Goal: Check status: Check status

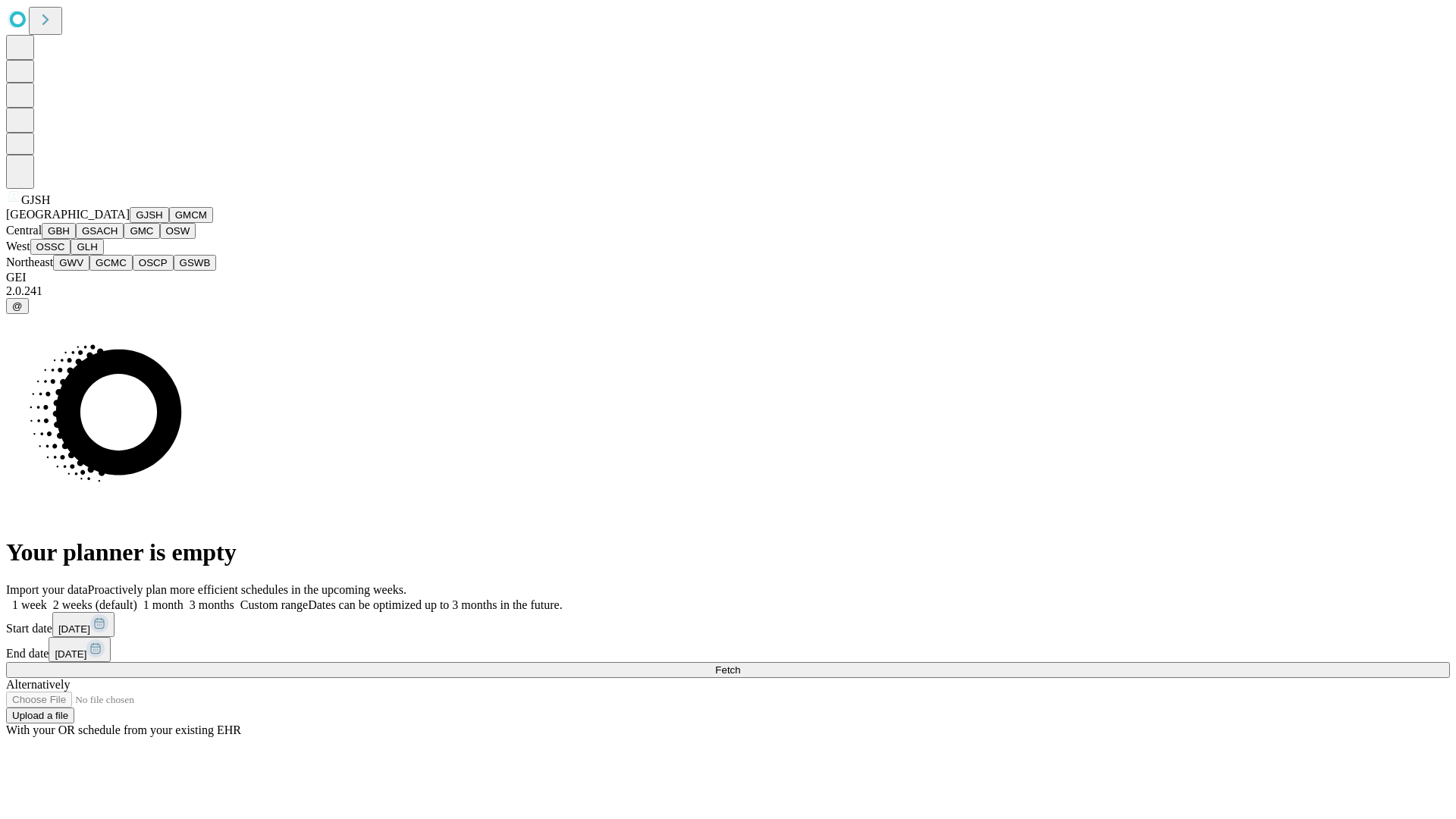
click at [130, 223] on button "GJSH" at bounding box center [149, 215] width 40 height 16
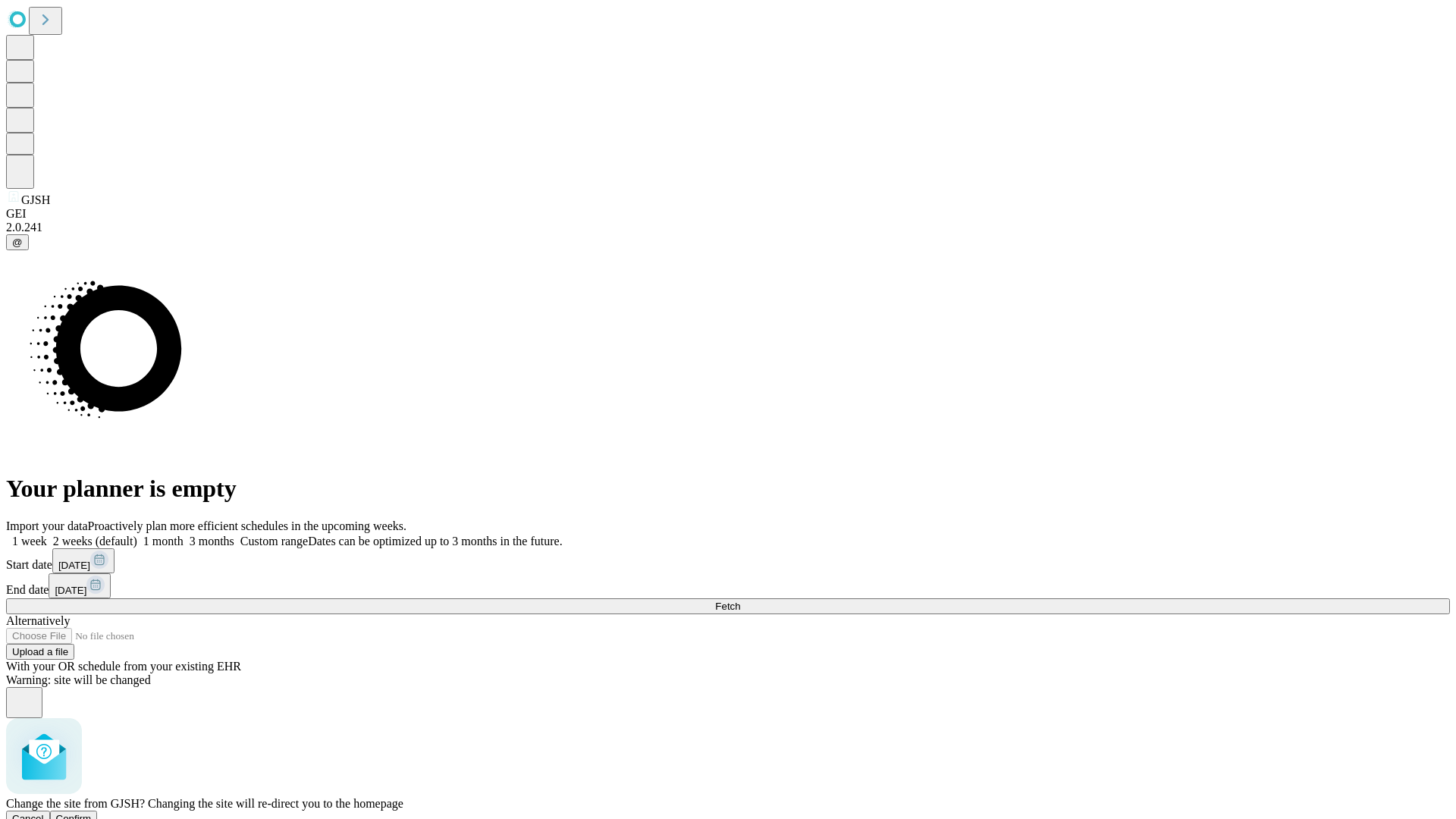
click at [92, 814] on span "Confirm" at bounding box center [73, 819] width 35 height 11
click at [47, 535] on label "1 week" at bounding box center [27, 541] width 41 height 13
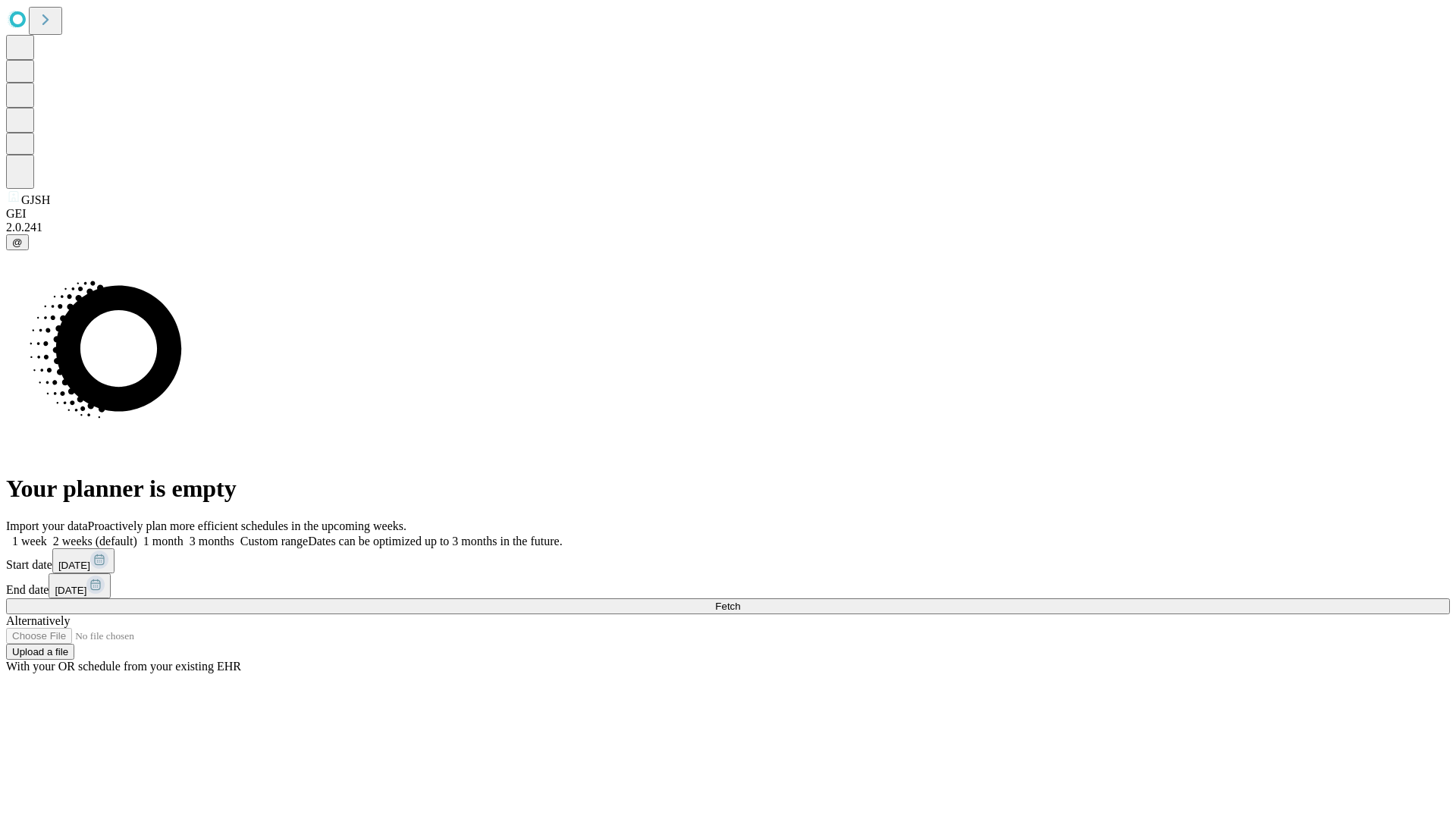
click at [740, 601] on span "Fetch" at bounding box center [728, 606] width 25 height 11
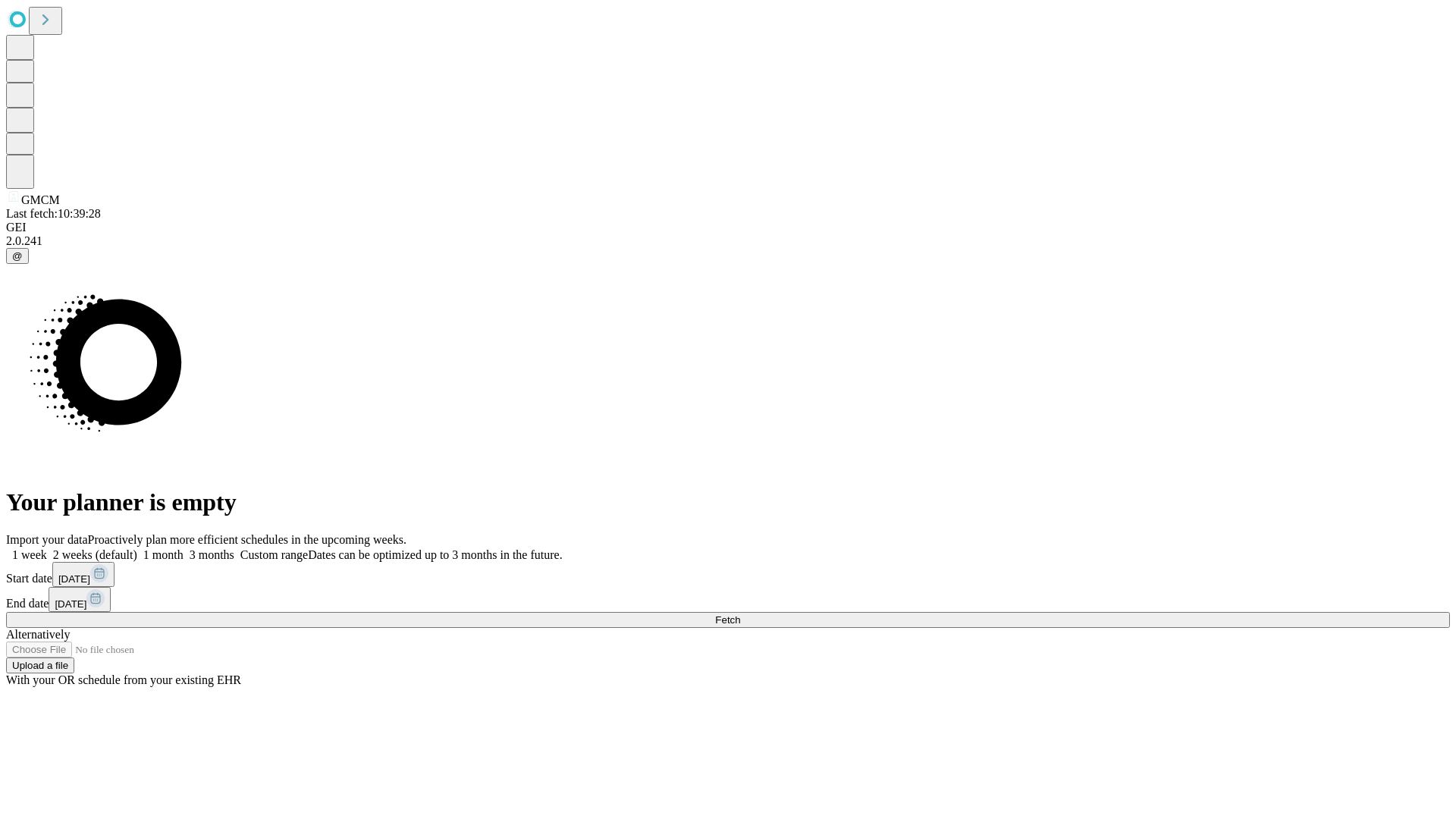
click at [47, 548] on label "1 week" at bounding box center [27, 555] width 41 height 13
click at [740, 615] on span "Fetch" at bounding box center [728, 620] width 25 height 11
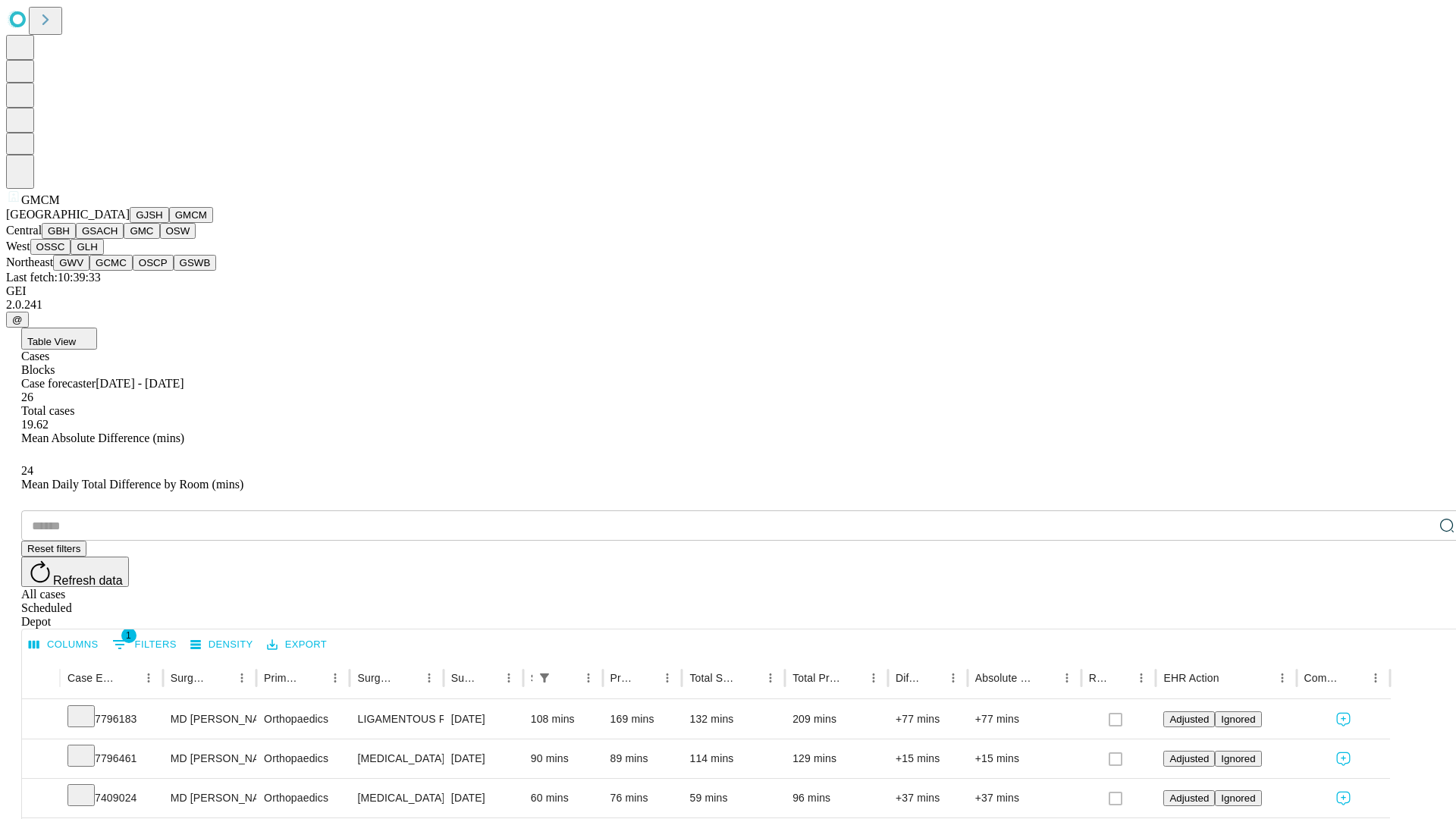
click at [76, 239] on button "GBH" at bounding box center [58, 231] width 34 height 16
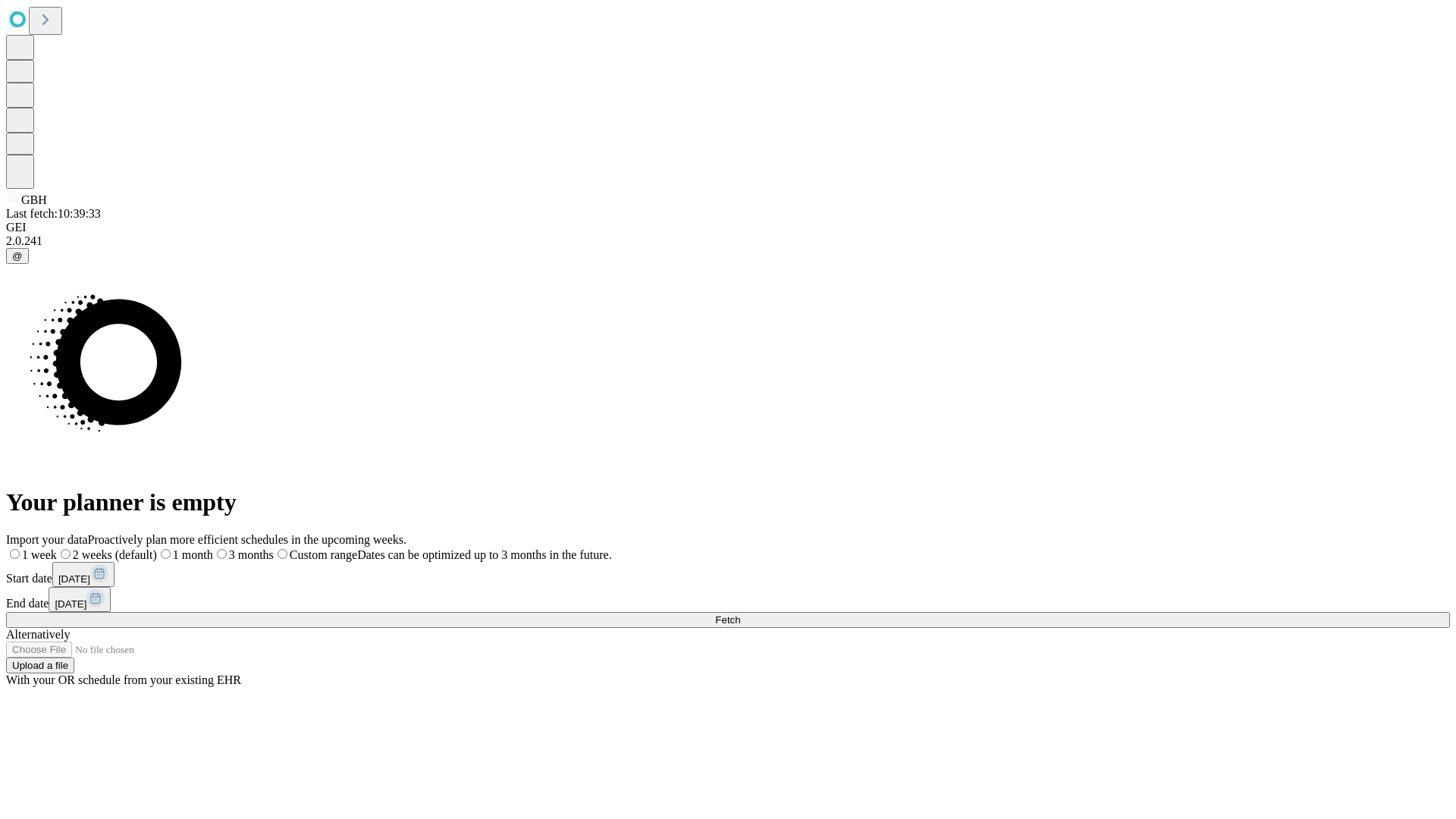
click at [57, 548] on label "1 week" at bounding box center [31, 555] width 50 height 13
click at [740, 615] on span "Fetch" at bounding box center [728, 620] width 25 height 11
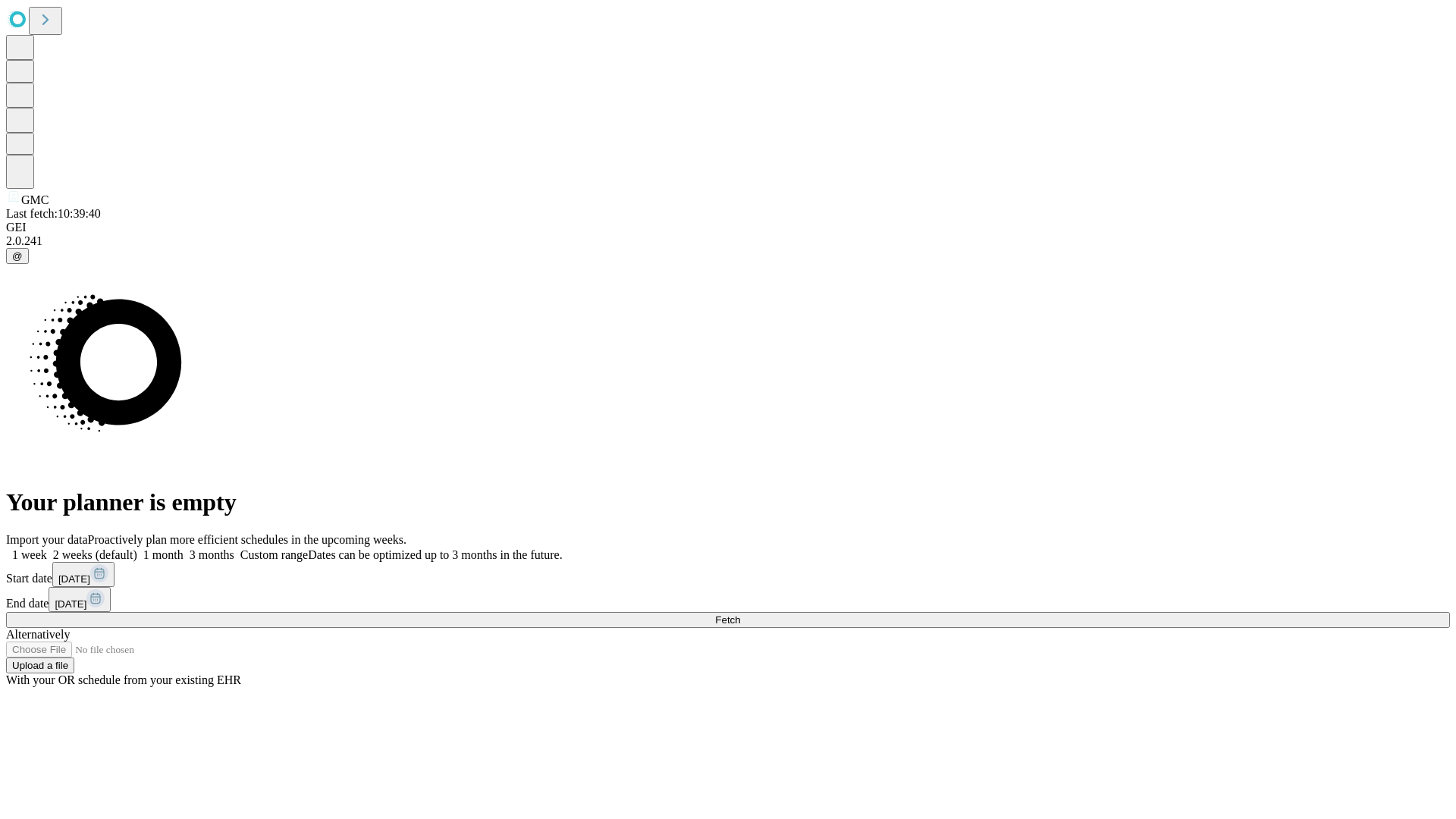
click at [47, 548] on label "1 week" at bounding box center [27, 555] width 41 height 13
click at [740, 615] on span "Fetch" at bounding box center [728, 620] width 25 height 11
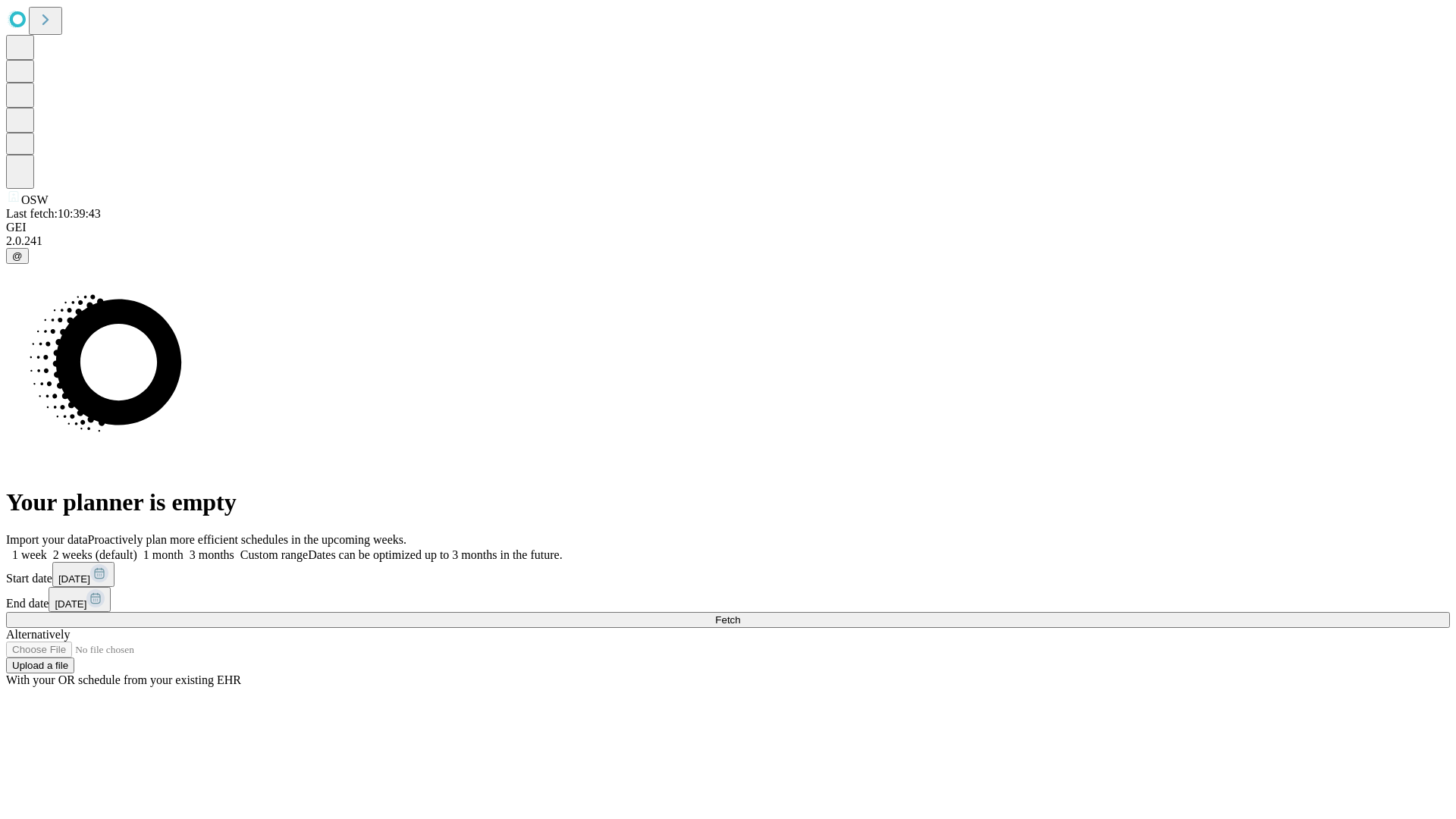
click at [47, 548] on label "1 week" at bounding box center [27, 555] width 41 height 13
click at [740, 615] on span "Fetch" at bounding box center [728, 620] width 25 height 11
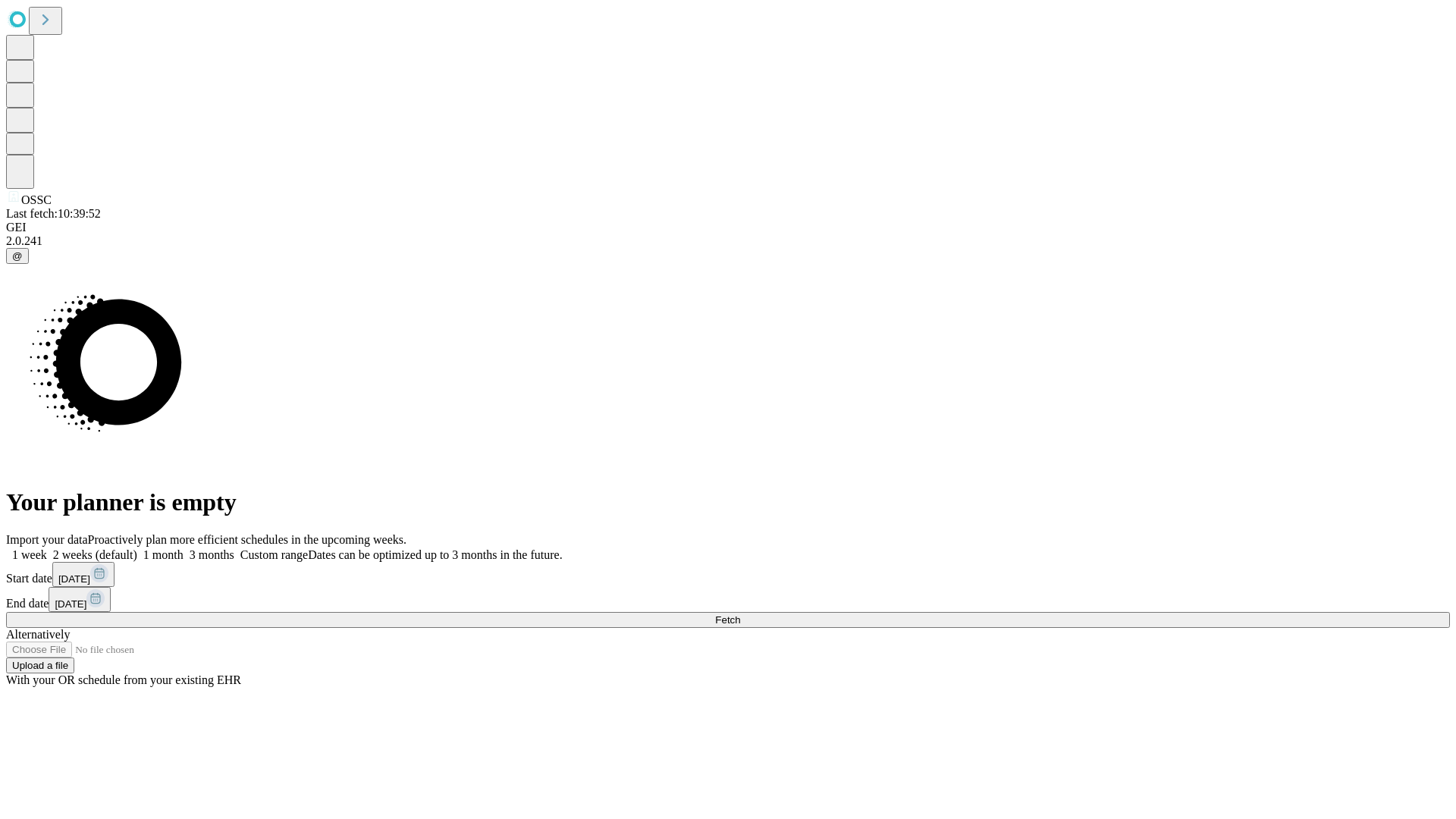
click at [47, 548] on label "1 week" at bounding box center [27, 555] width 41 height 13
click at [740, 615] on span "Fetch" at bounding box center [728, 620] width 25 height 11
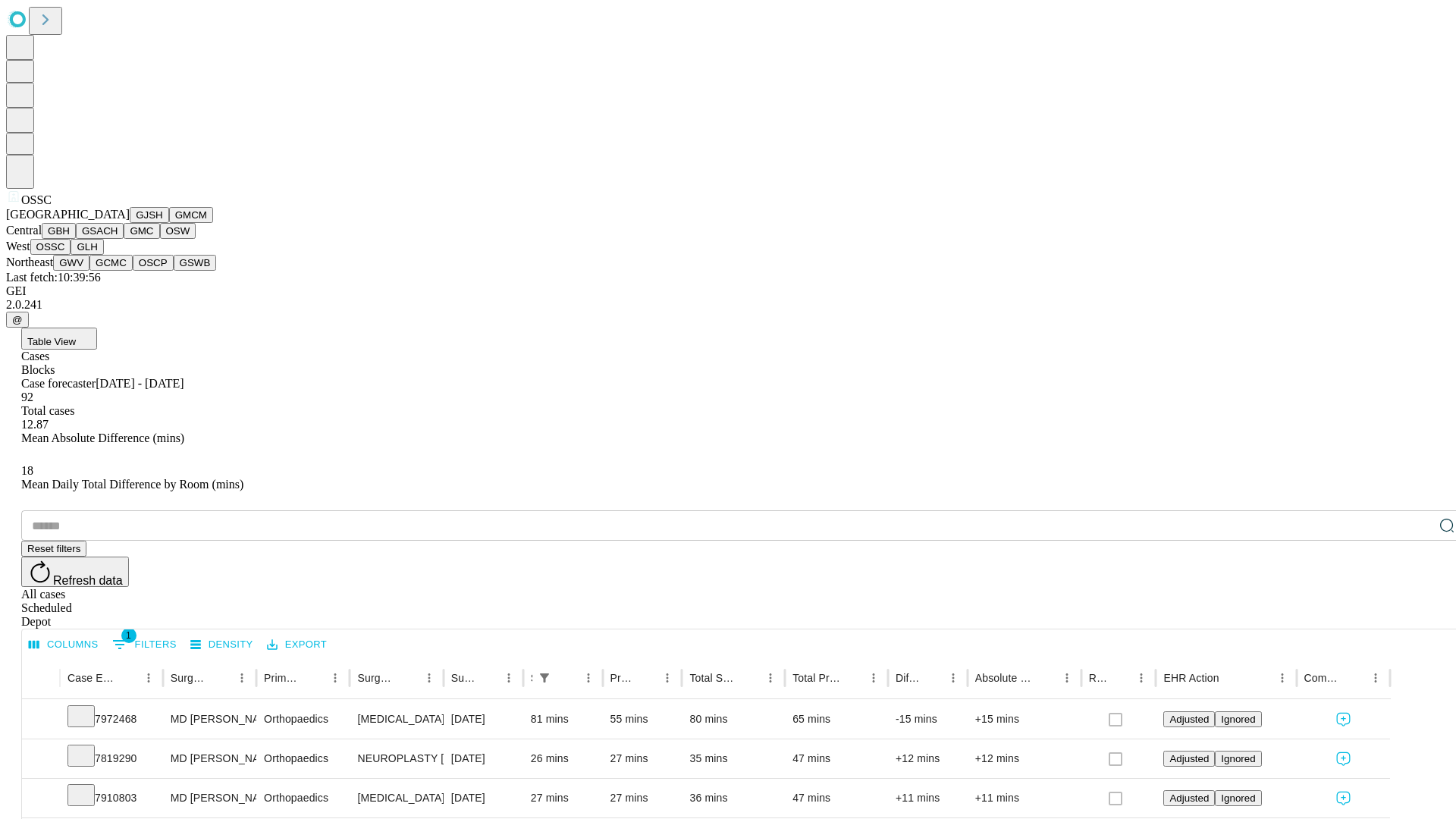
click at [103, 255] on button "GLH" at bounding box center [87, 247] width 33 height 16
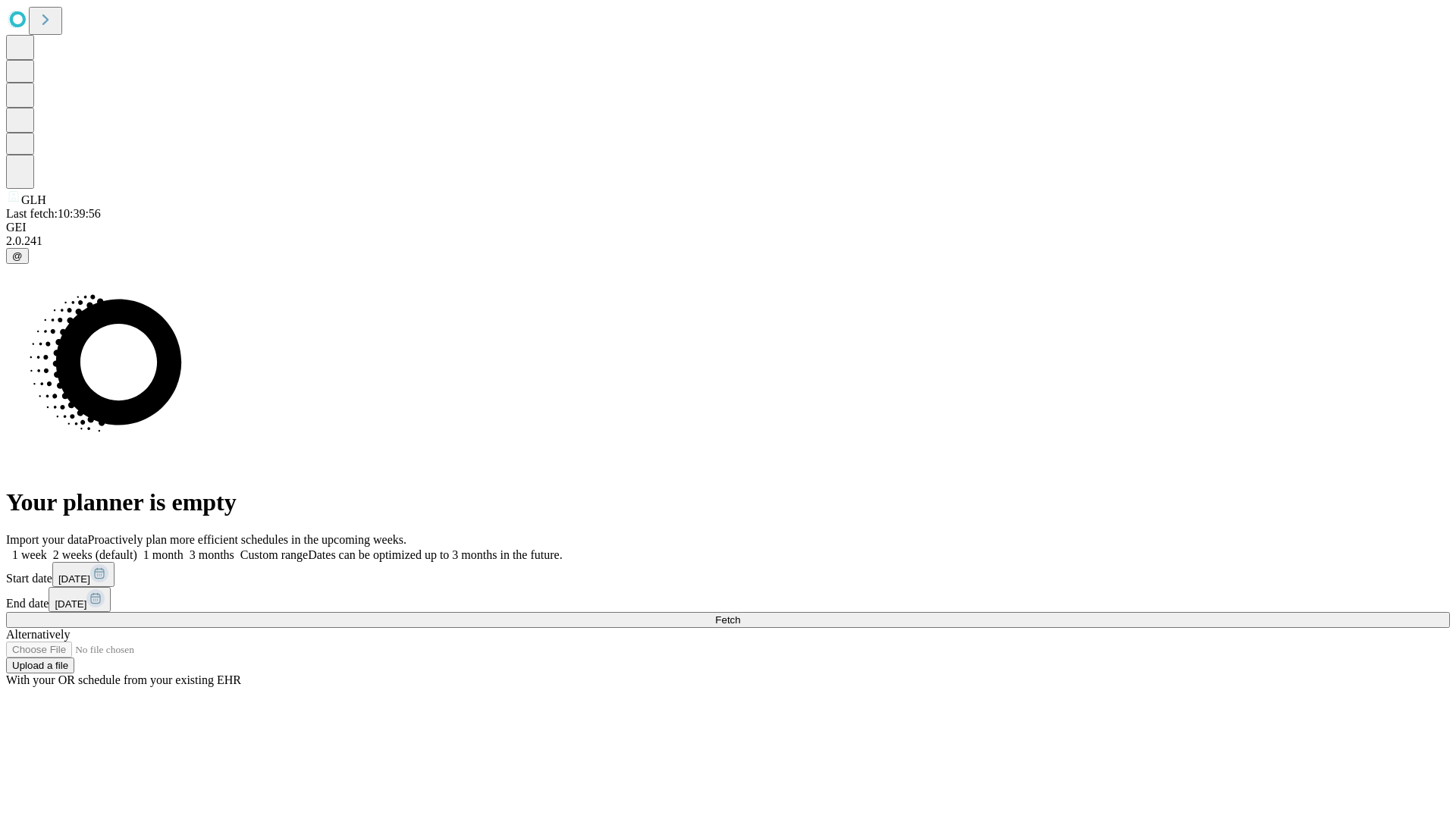
click at [47, 548] on label "1 week" at bounding box center [27, 555] width 41 height 13
click at [740, 615] on span "Fetch" at bounding box center [728, 620] width 25 height 11
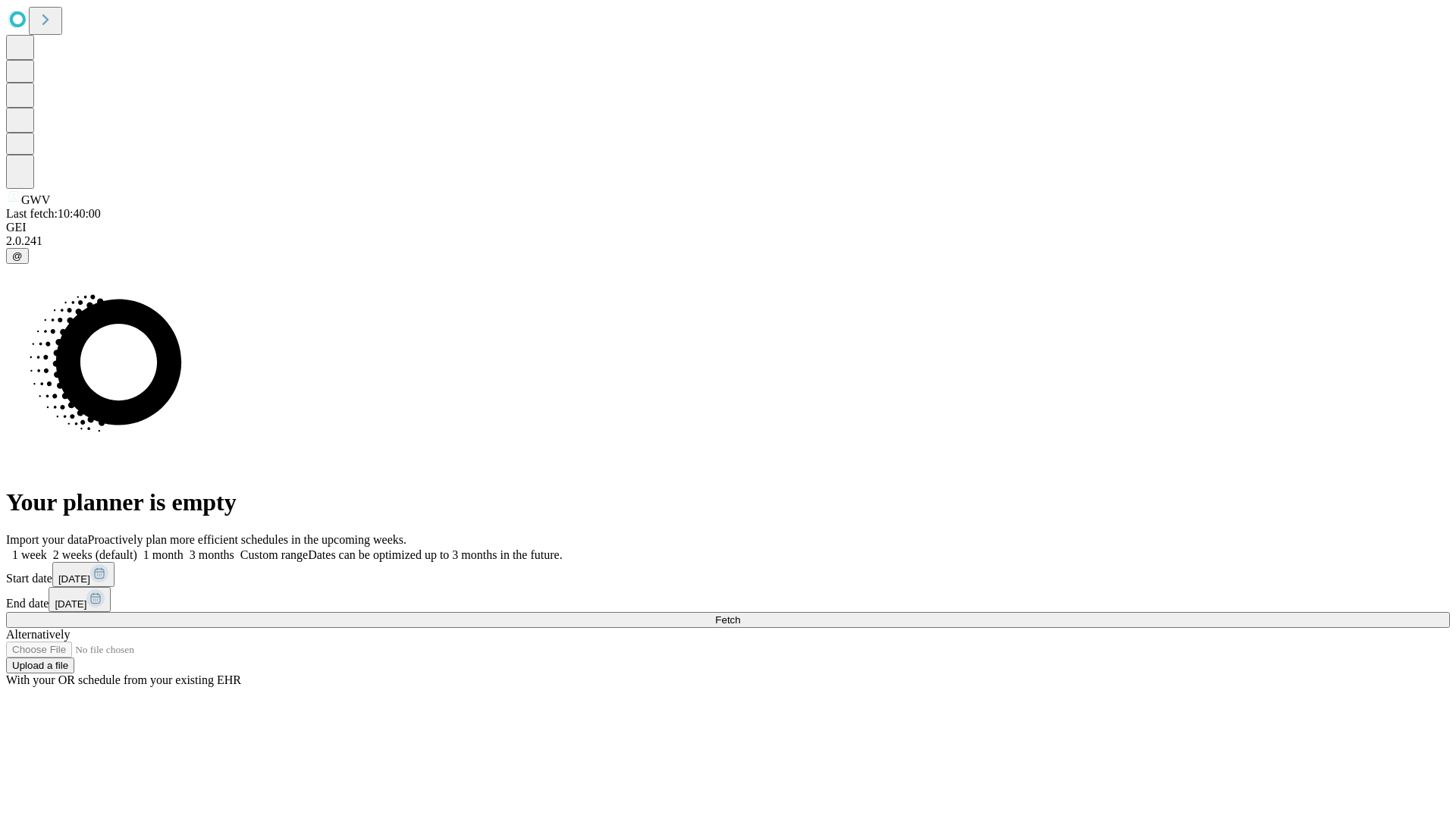
click at [47, 548] on label "1 week" at bounding box center [27, 555] width 41 height 13
click at [740, 615] on span "Fetch" at bounding box center [728, 620] width 25 height 11
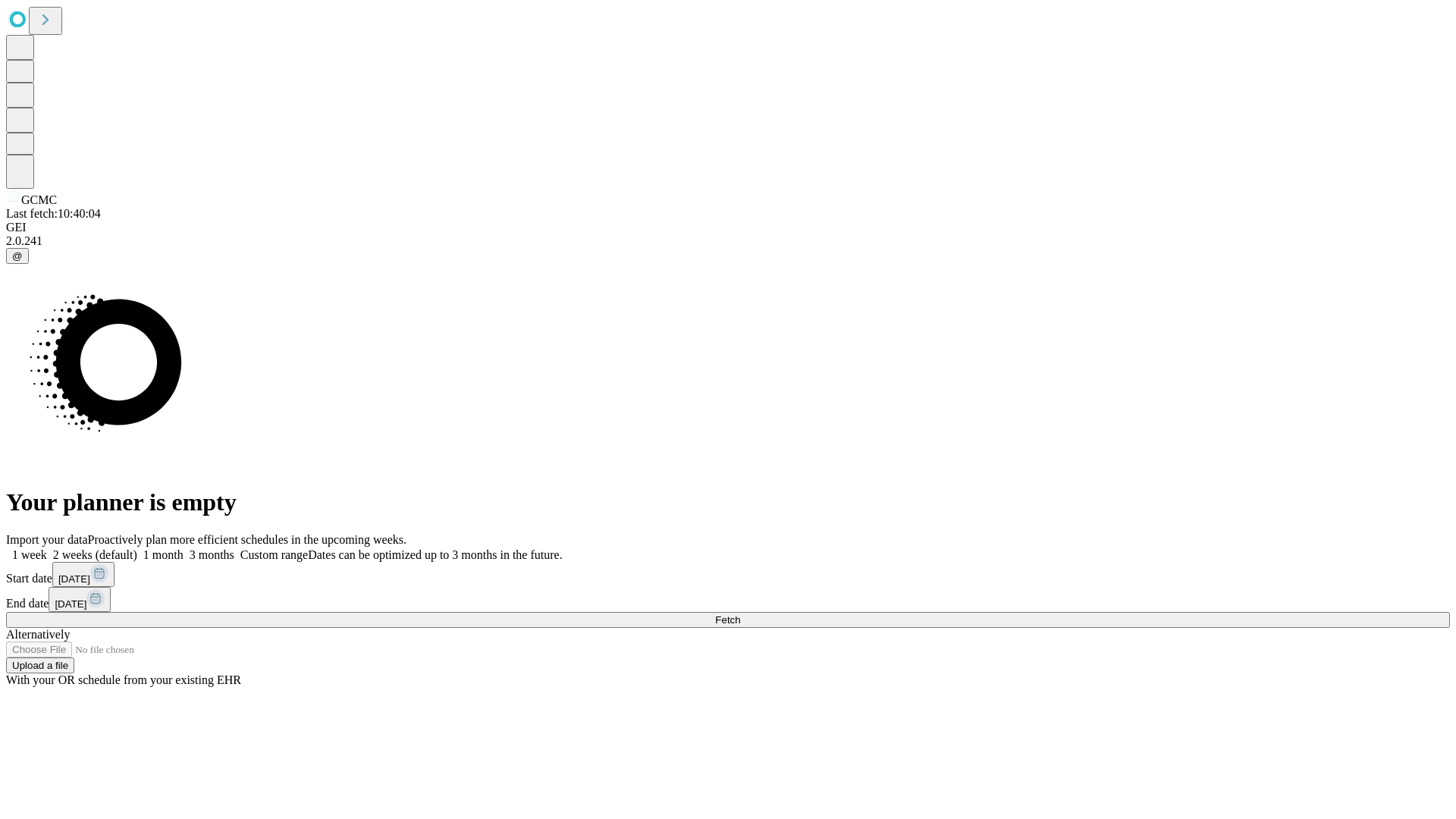
click at [47, 548] on label "1 week" at bounding box center [27, 555] width 41 height 13
click at [740, 615] on span "Fetch" at bounding box center [728, 620] width 25 height 11
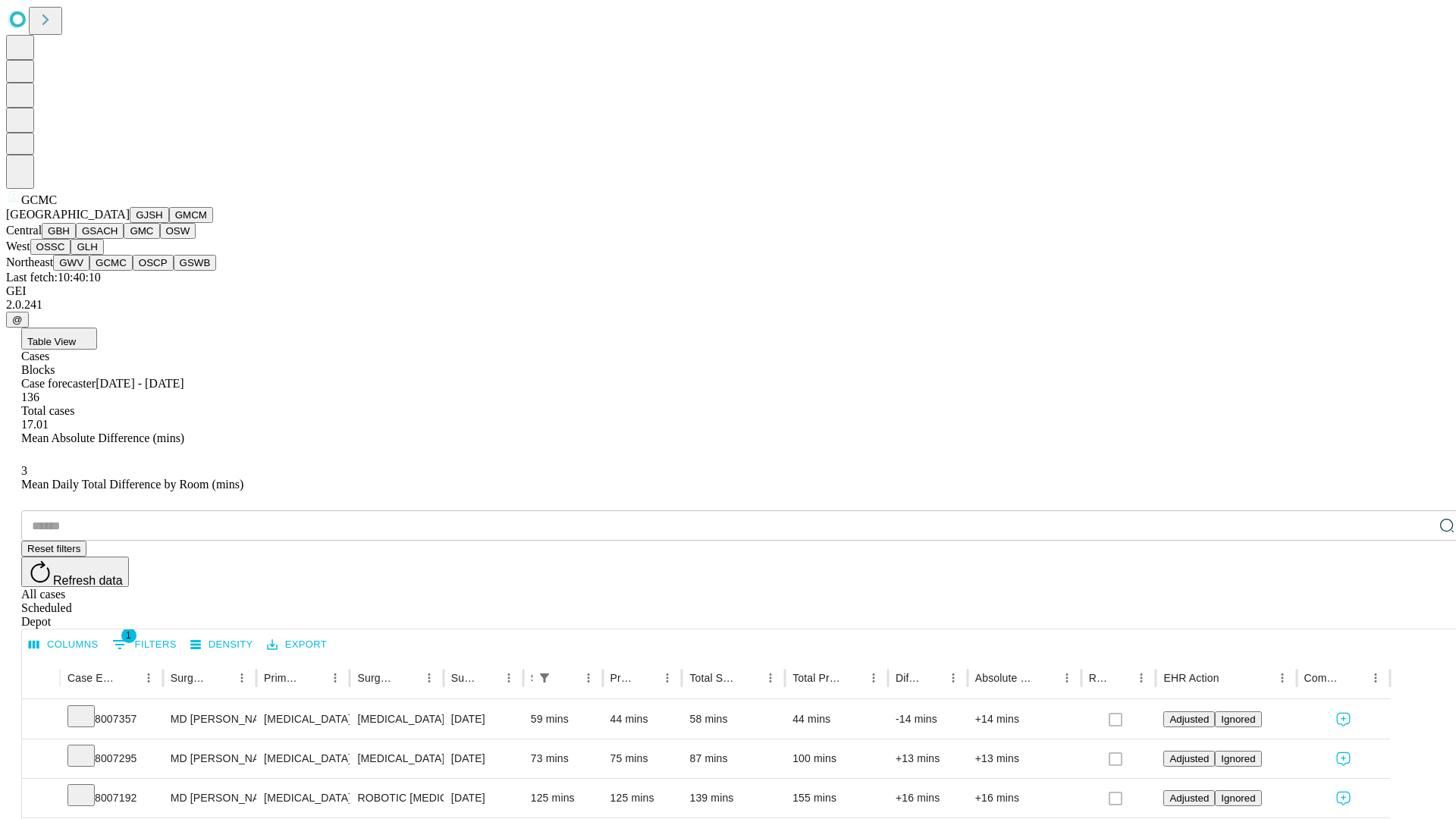
click at [133, 271] on button "OSCP" at bounding box center [153, 263] width 41 height 16
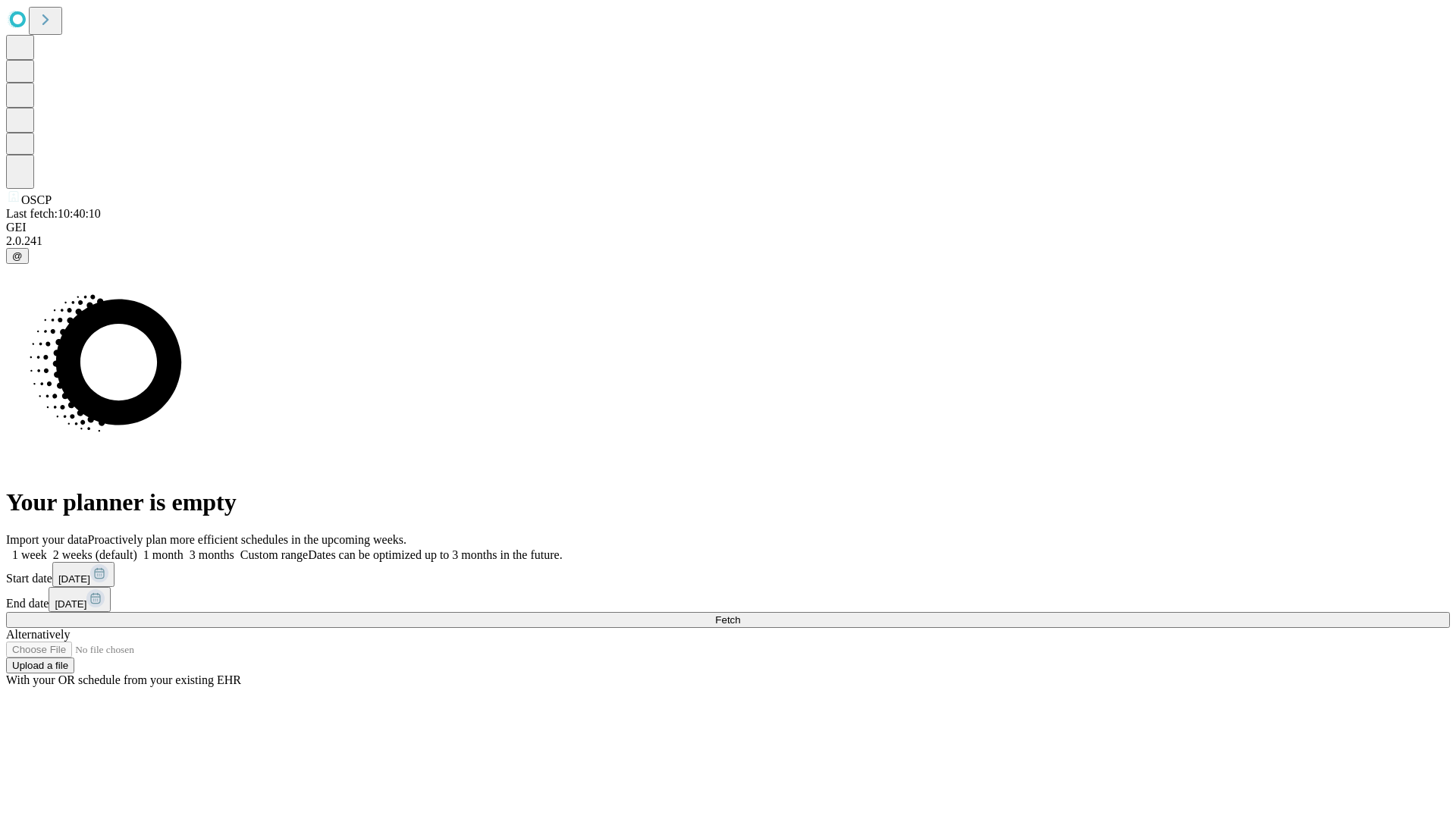
click at [47, 548] on label "1 week" at bounding box center [27, 555] width 41 height 13
click at [740, 615] on span "Fetch" at bounding box center [728, 620] width 25 height 11
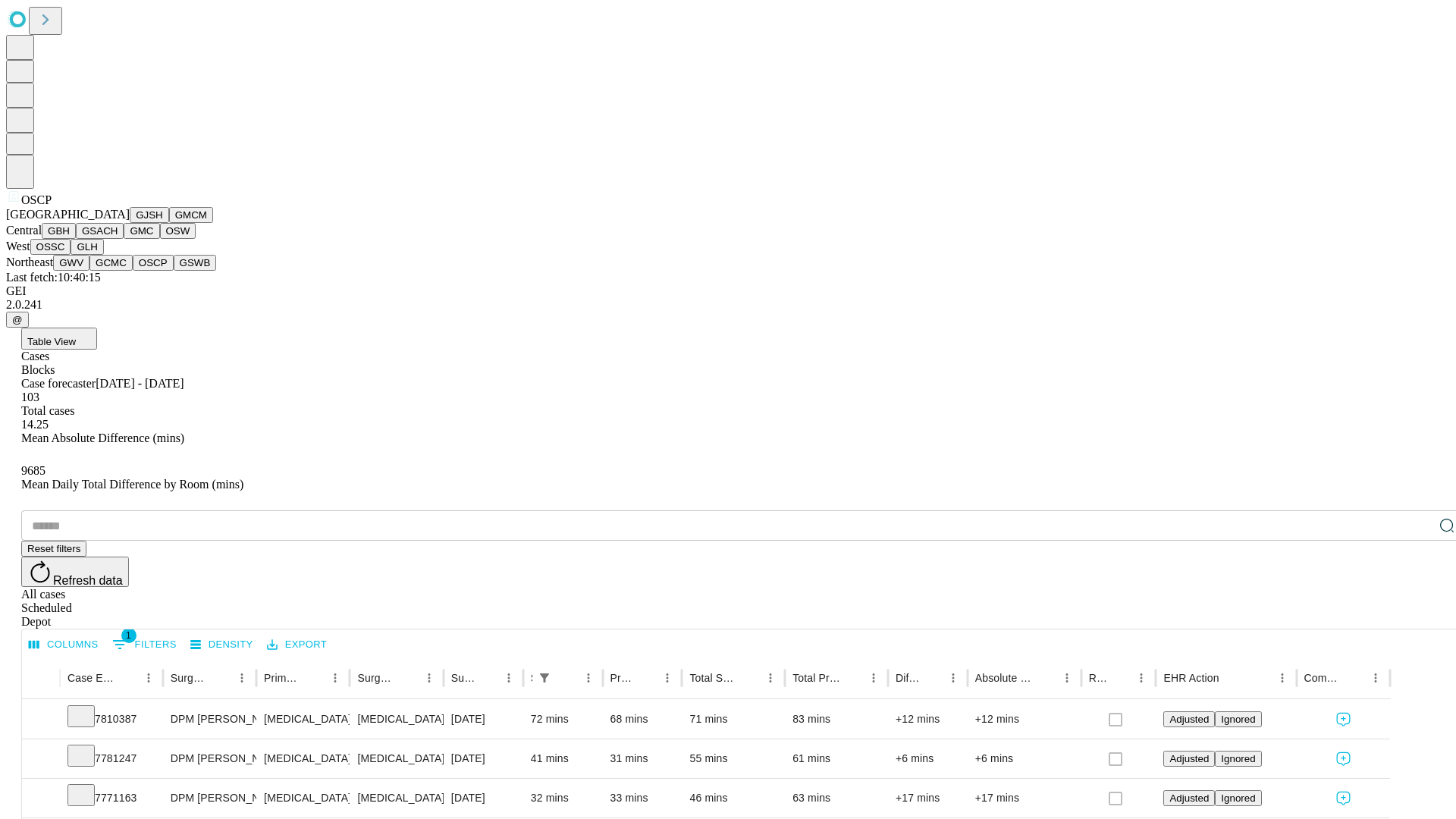
click at [173, 271] on button "GSWB" at bounding box center [194, 263] width 43 height 16
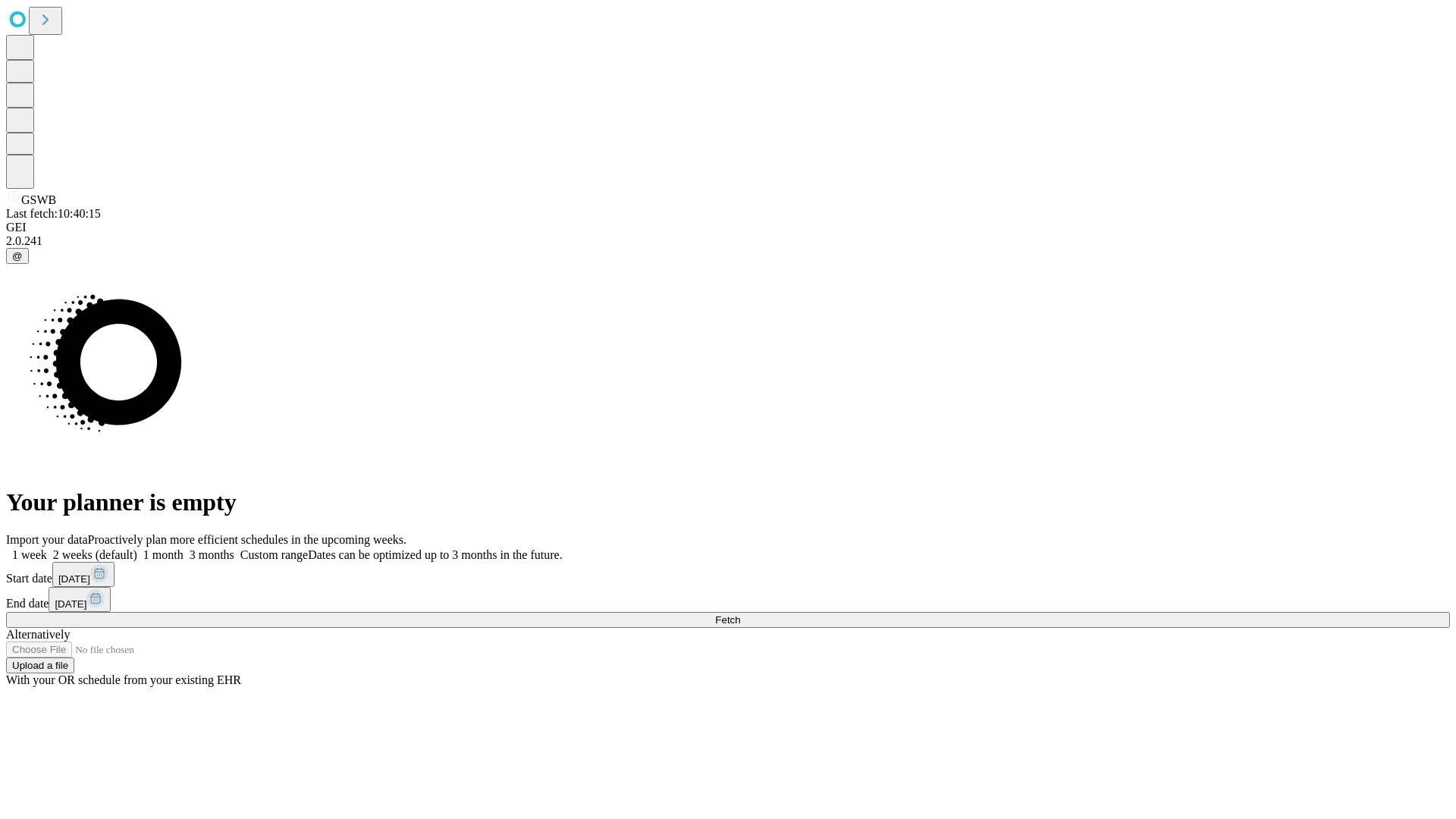
click at [47, 548] on label "1 week" at bounding box center [27, 555] width 41 height 13
click at [740, 615] on span "Fetch" at bounding box center [728, 620] width 25 height 11
